Goal: Navigation & Orientation: Find specific page/section

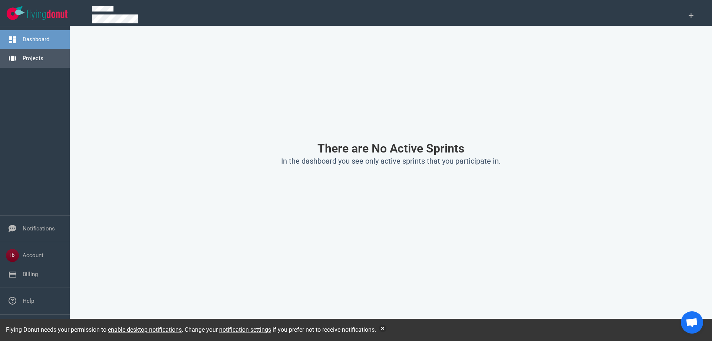
click at [26, 62] on link "Projects" at bounding box center [33, 58] width 21 height 7
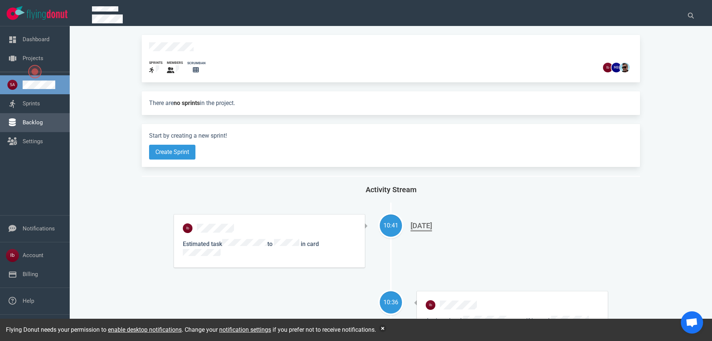
click at [32, 122] on link "Backlog" at bounding box center [33, 122] width 20 height 7
